Goal: Find contact information: Find contact information

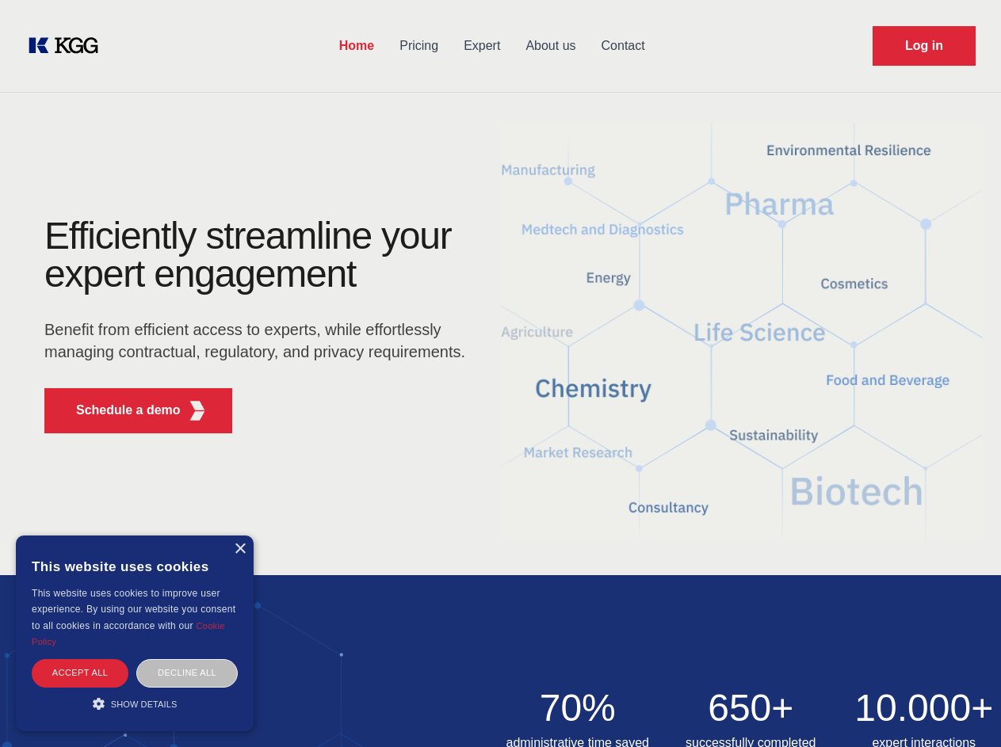
click at [500, 373] on div "Efficiently streamline your expert engagement Benefit from efficient access to …" at bounding box center [260, 331] width 482 height 229
click at [119, 410] on p "Schedule a demo" at bounding box center [128, 410] width 105 height 19
click at [239, 549] on div "× This website uses cookies This website uses cookies to improve user experienc…" at bounding box center [135, 634] width 238 height 196
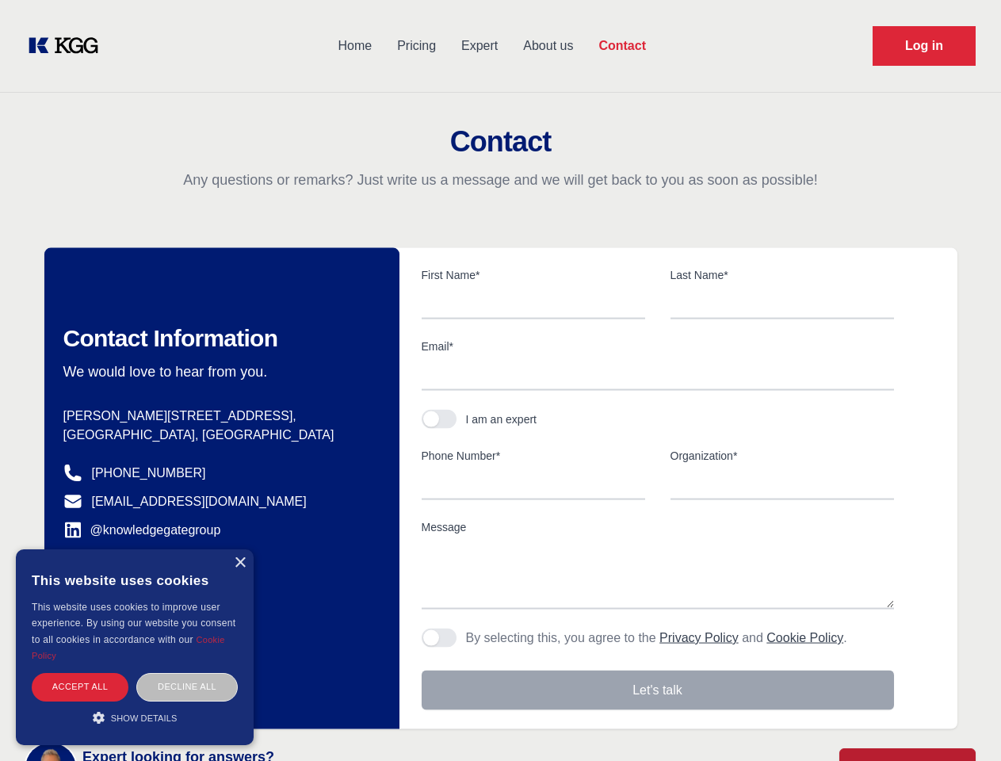
click at [80, 673] on div "Accept all" at bounding box center [80, 687] width 97 height 28
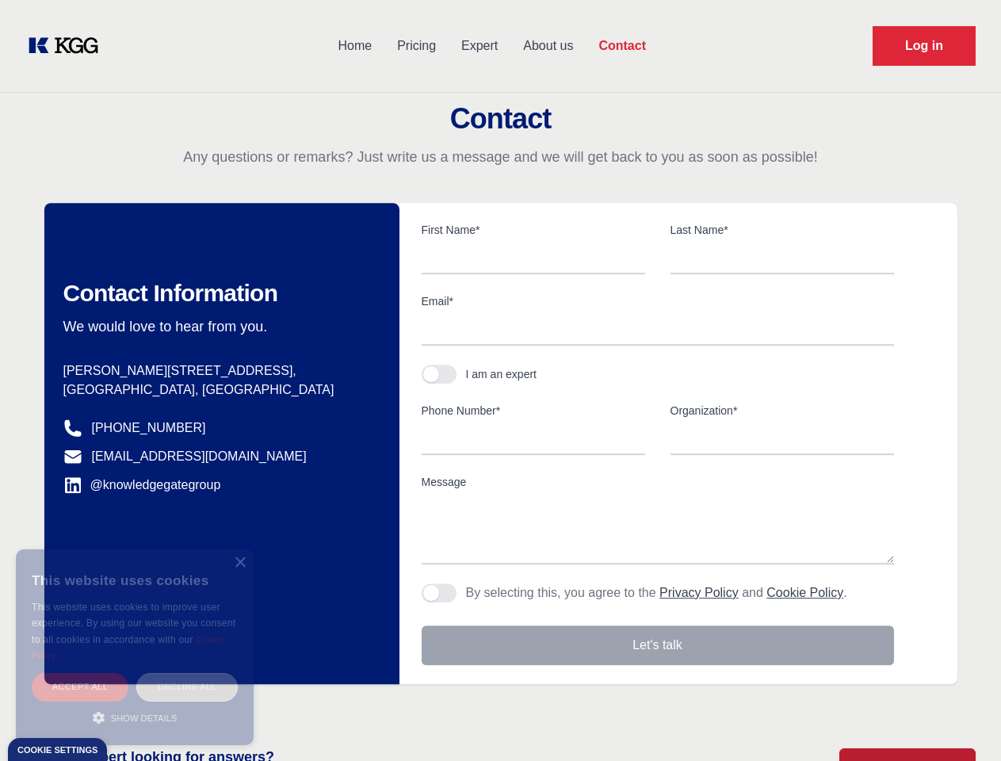
click at [187, 673] on div "Decline all" at bounding box center [186, 687] width 101 height 28
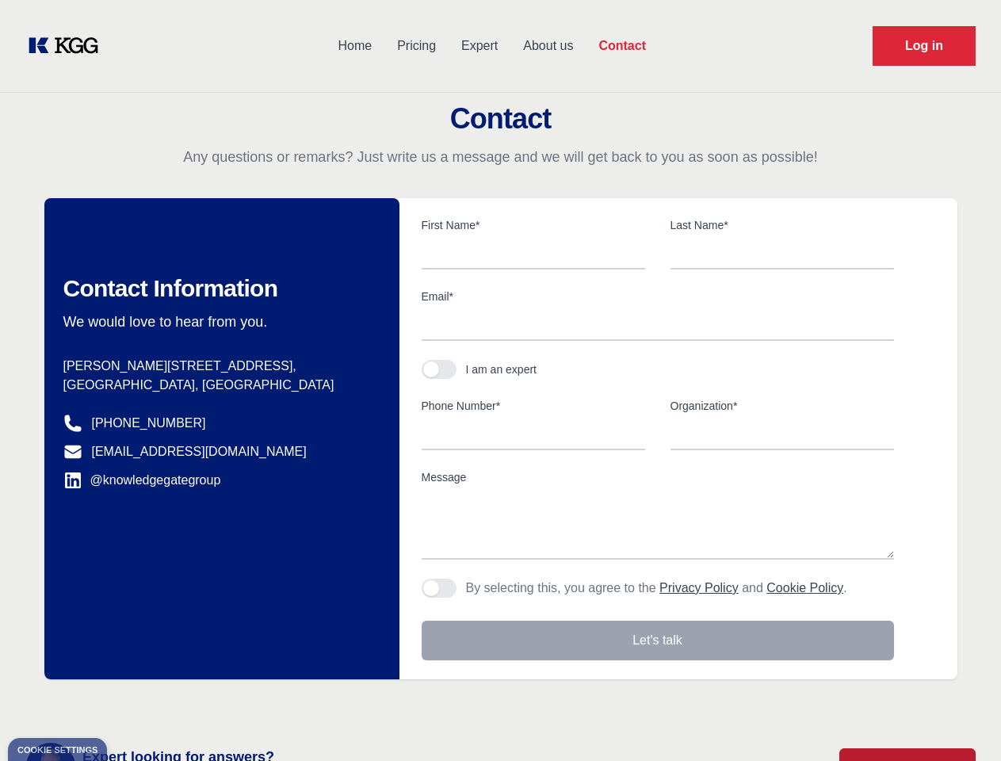
click at [135, 704] on main "Contact Any questions or remarks? Just write us a message and we will get back …" at bounding box center [500, 412] width 1001 height 825
